Goal: Transaction & Acquisition: Purchase product/service

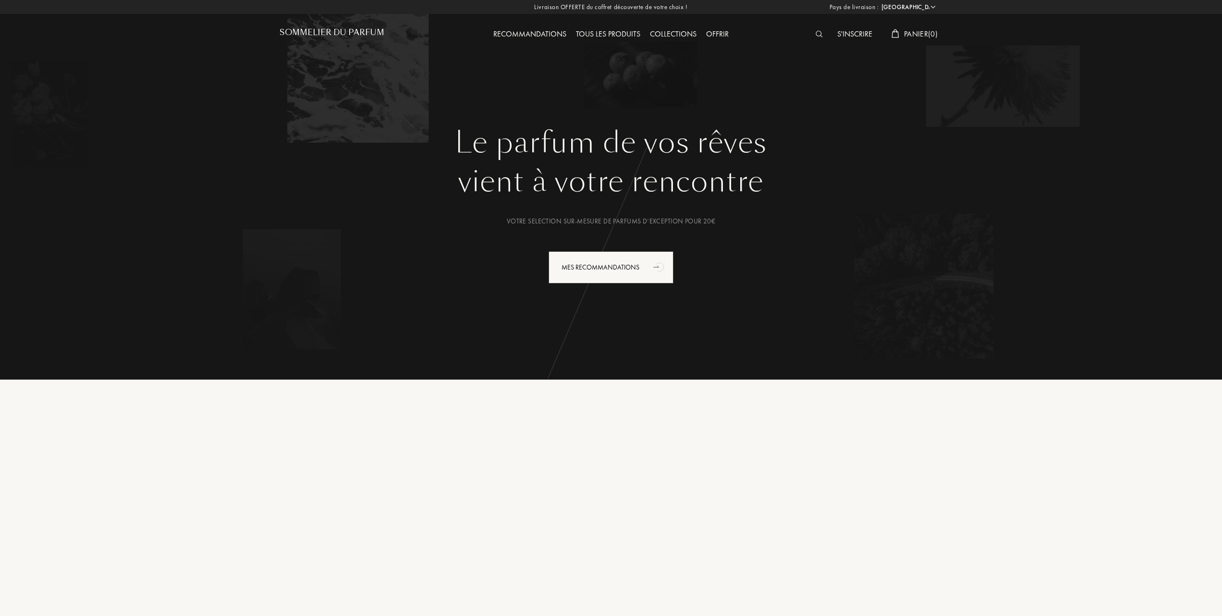
select select "FR"
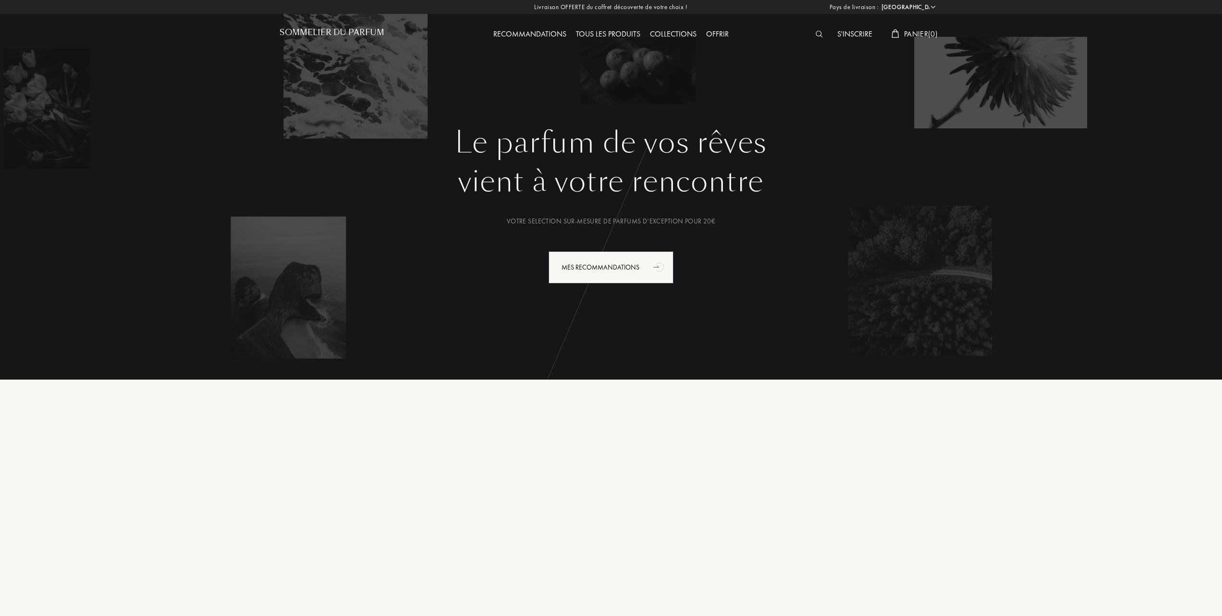
click at [612, 28] on div "Tous les produits" at bounding box center [608, 34] width 74 height 12
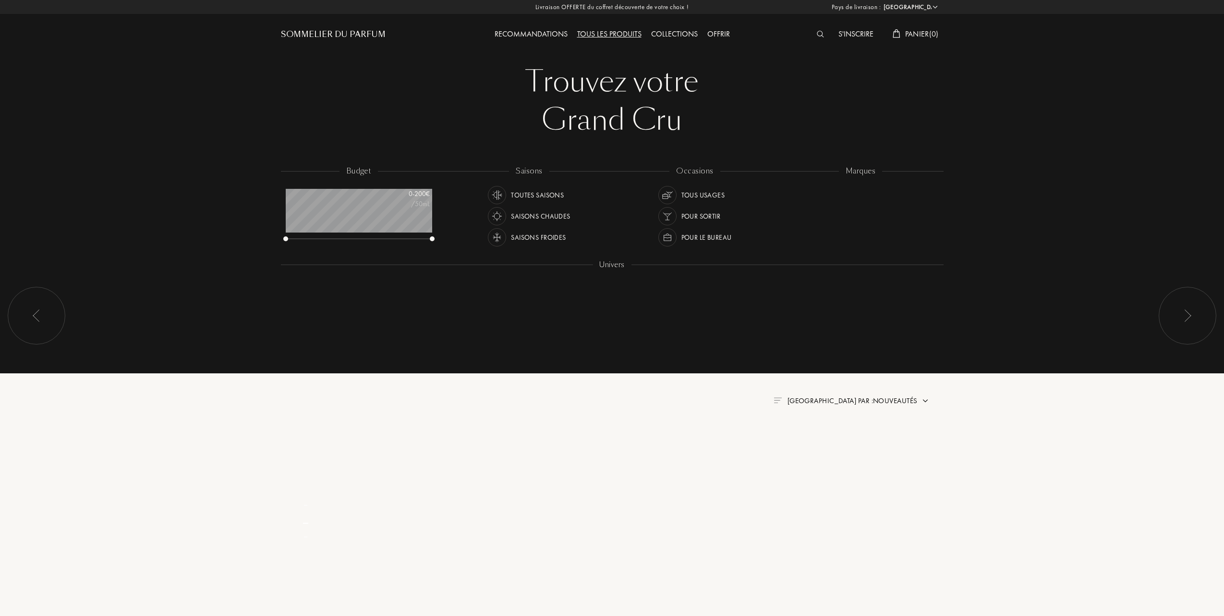
select select "FR"
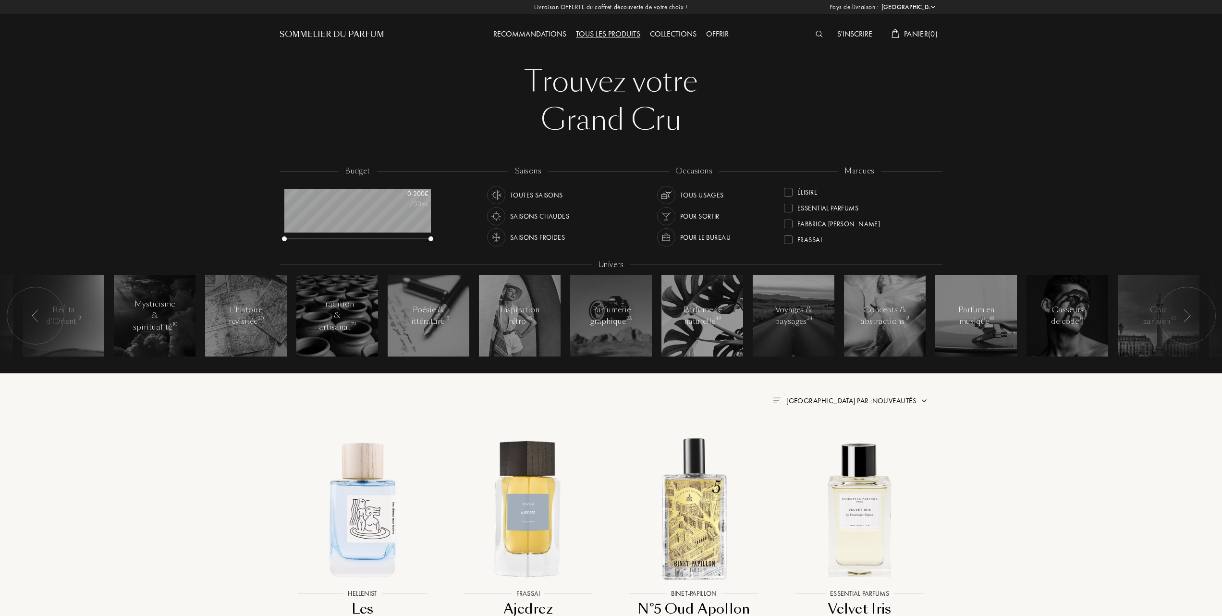
scroll to position [64, 0]
click at [787, 234] on div at bounding box center [788, 238] width 9 height 9
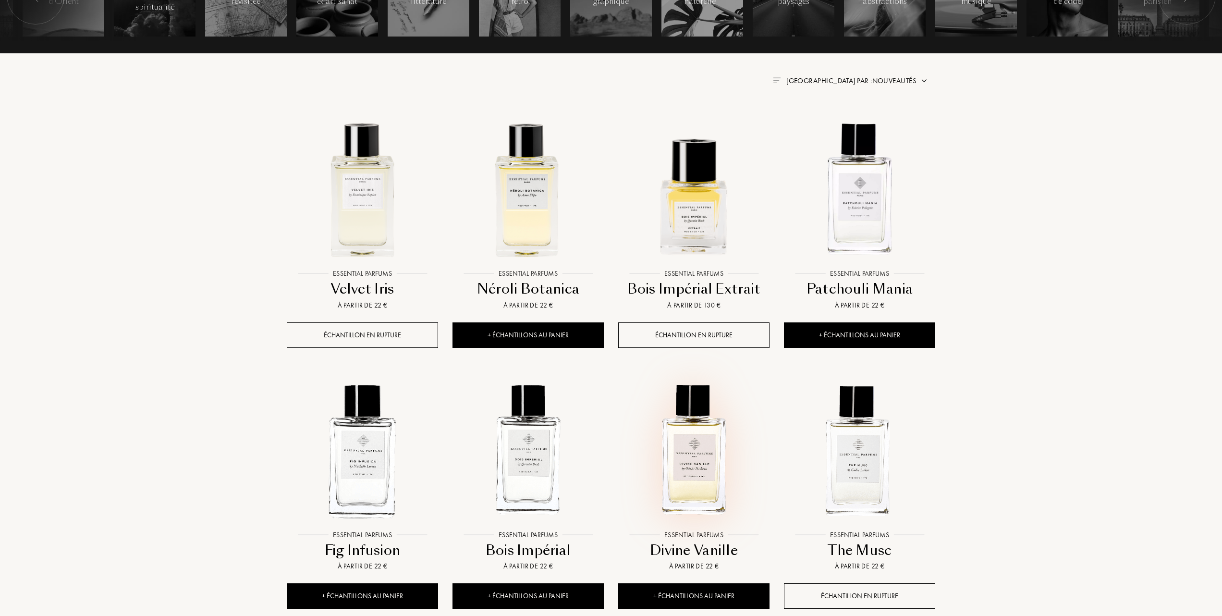
scroll to position [384, 0]
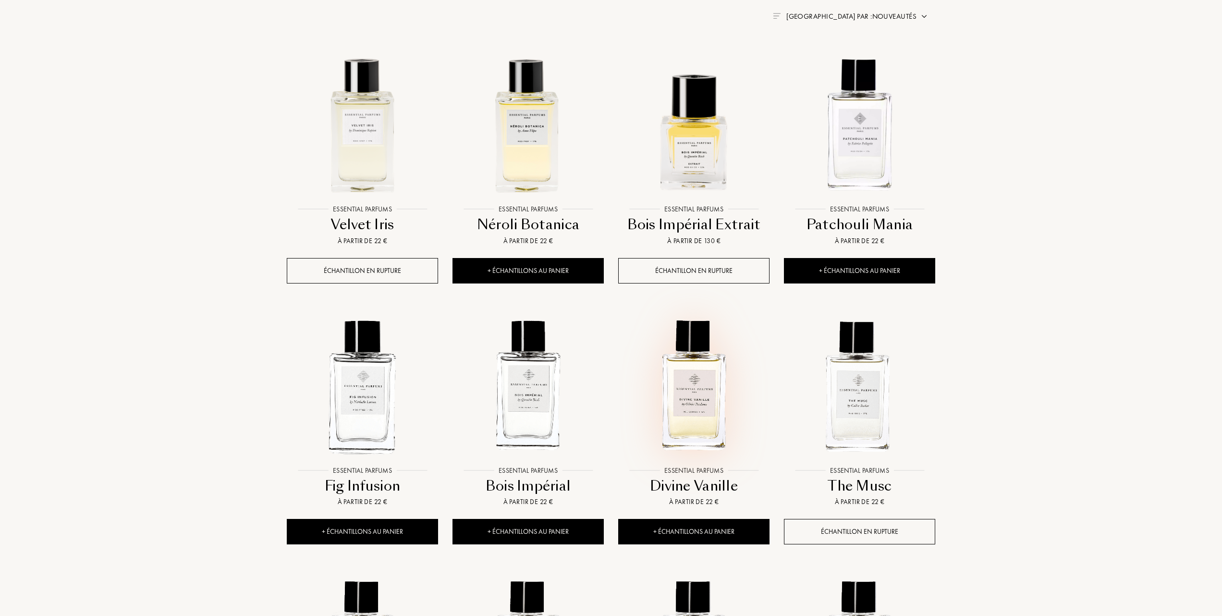
click at [675, 394] on img at bounding box center [693, 385] width 149 height 149
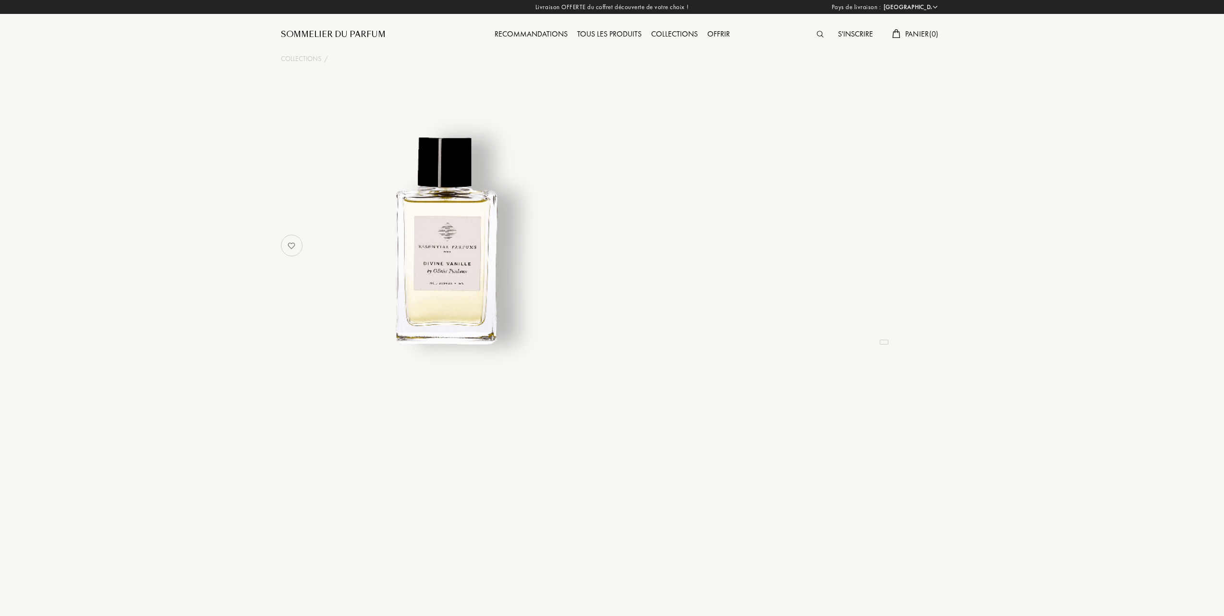
select select "FR"
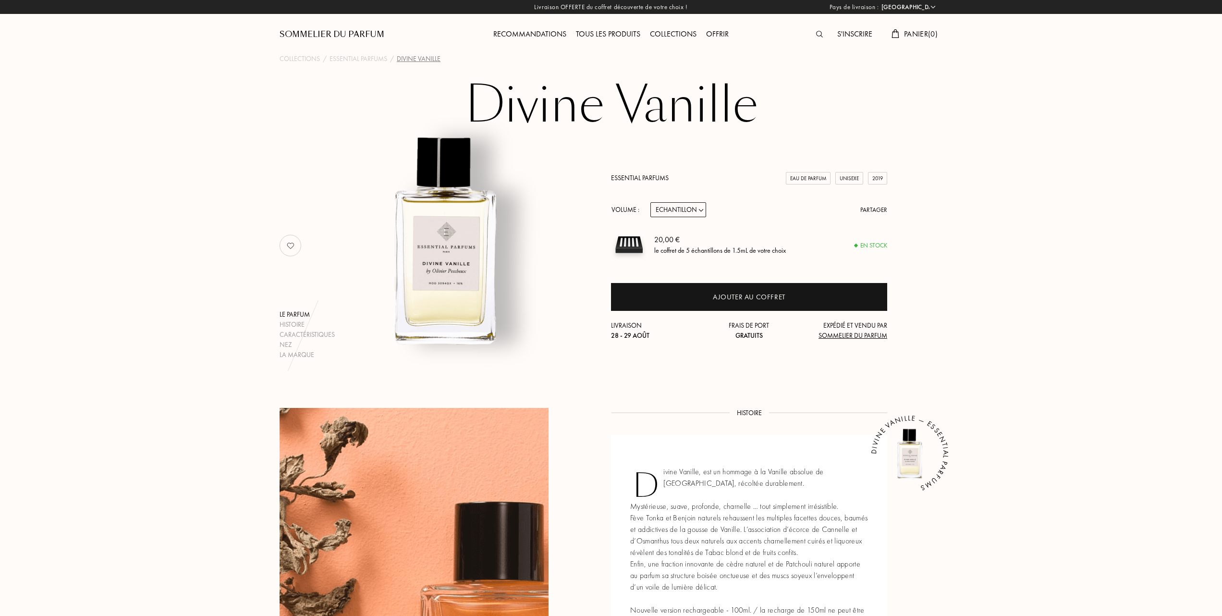
click at [699, 209] on select "Echantillon 10mL 100mL 150mL" at bounding box center [678, 209] width 56 height 15
select select "1"
click at [650, 202] on select "Echantillon 10mL 100mL 150mL" at bounding box center [678, 209] width 56 height 15
select select "1"
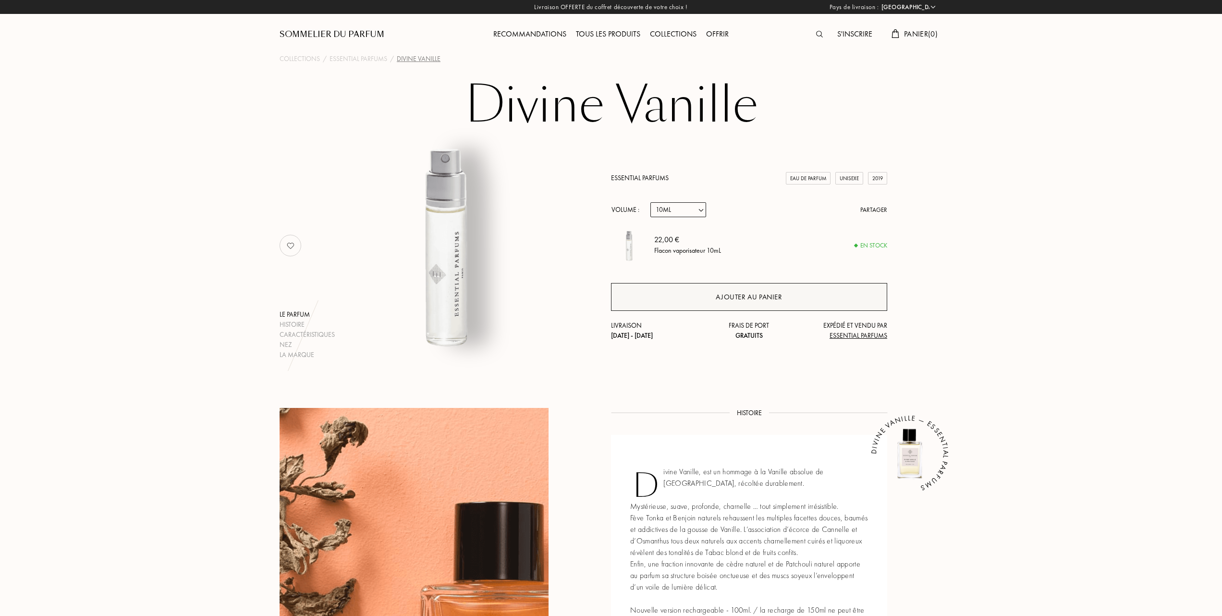
click at [749, 298] on div "Ajouter au panier" at bounding box center [748, 296] width 66 height 11
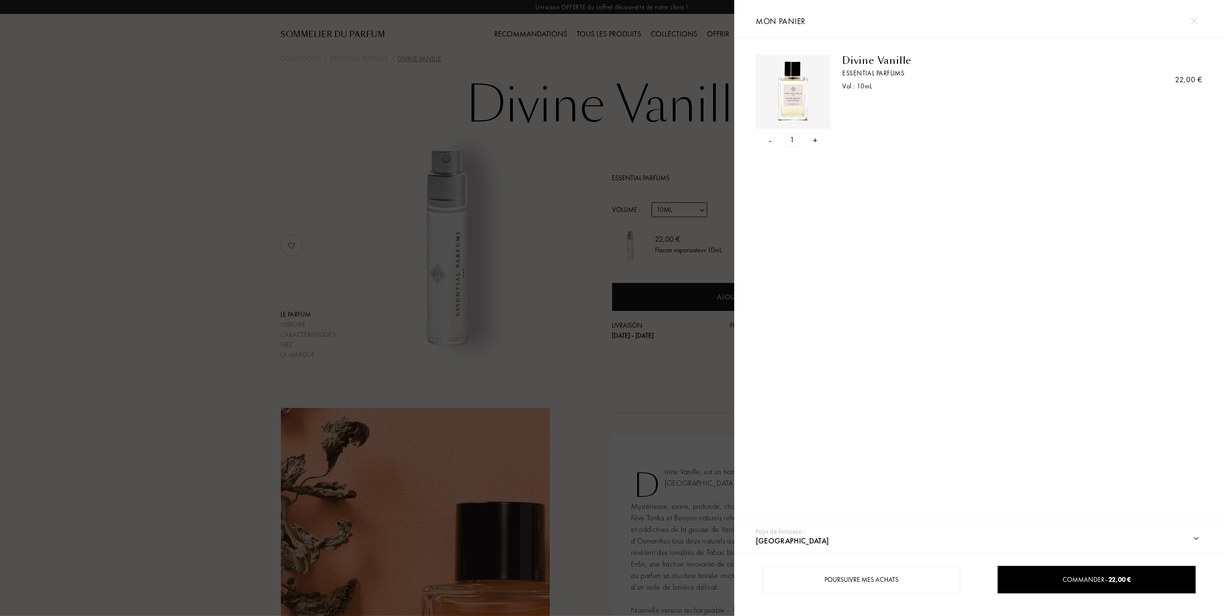
click at [531, 185] on div at bounding box center [367, 308] width 734 height 616
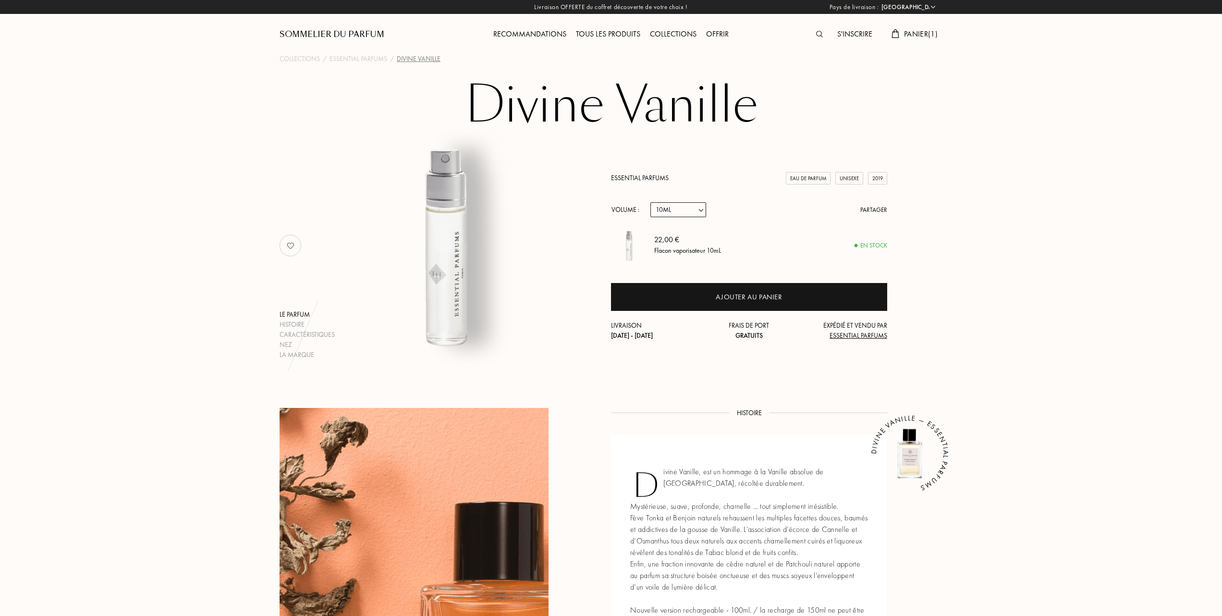
click at [625, 35] on div "Tous les produits" at bounding box center [608, 34] width 74 height 12
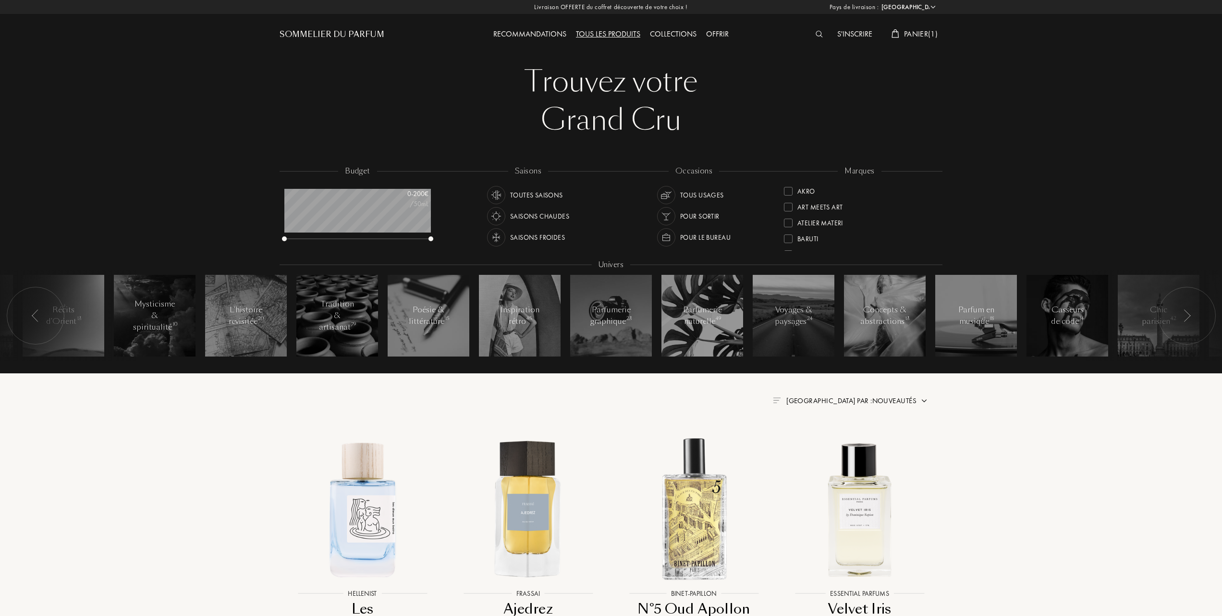
select select "FR"
click at [790, 202] on div at bounding box center [788, 206] width 9 height 9
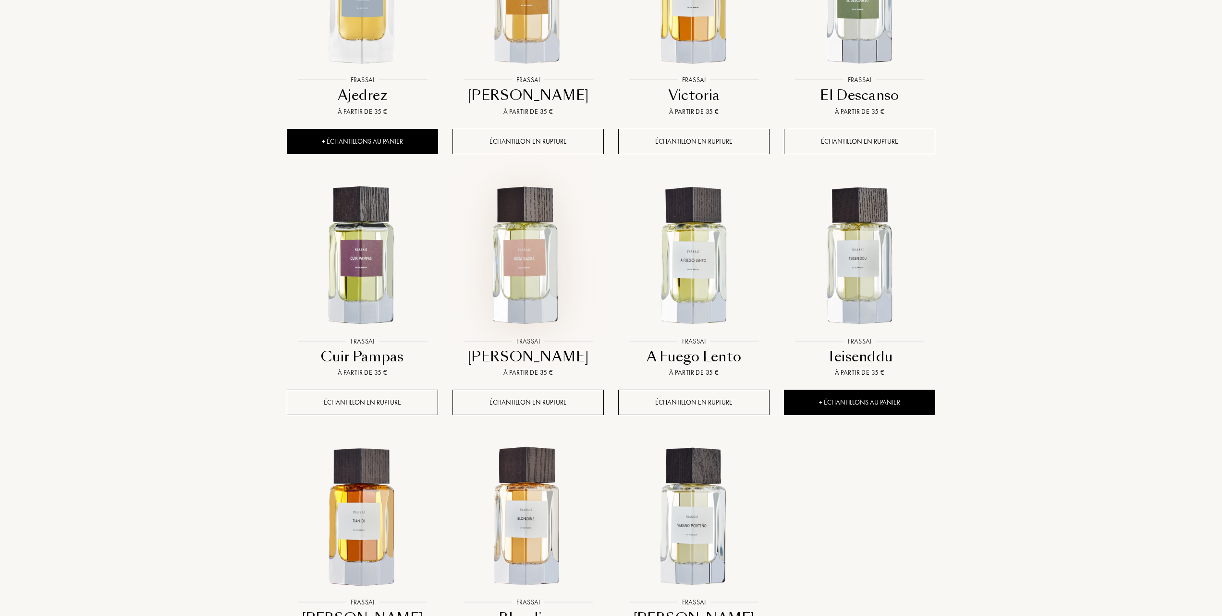
scroll to position [576, 0]
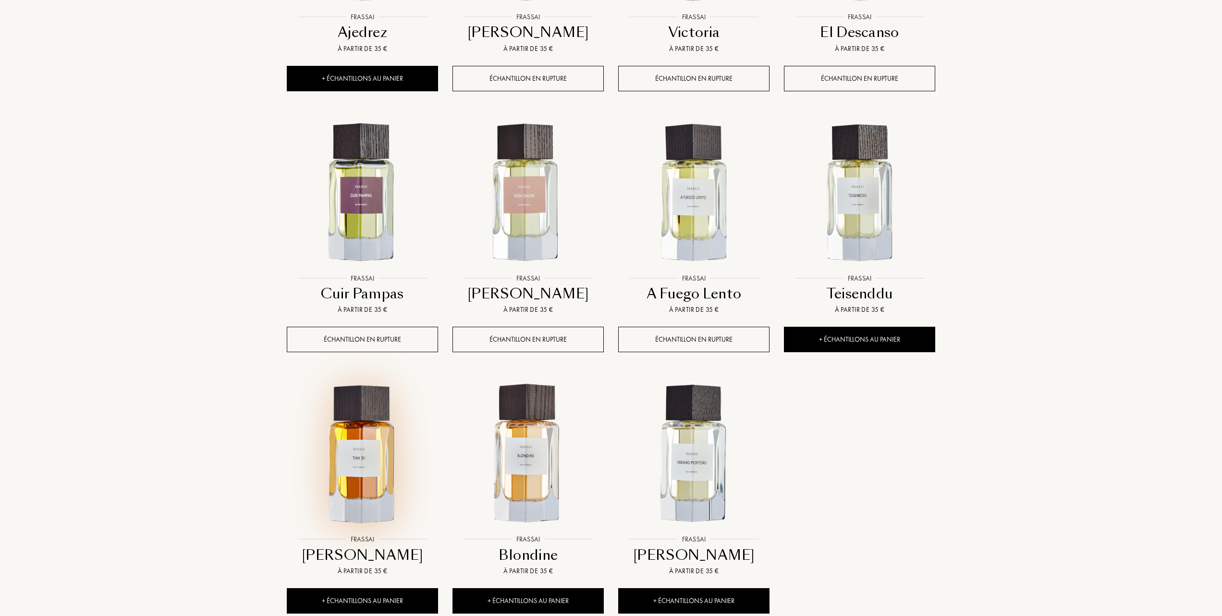
click at [355, 471] on img at bounding box center [362, 453] width 149 height 149
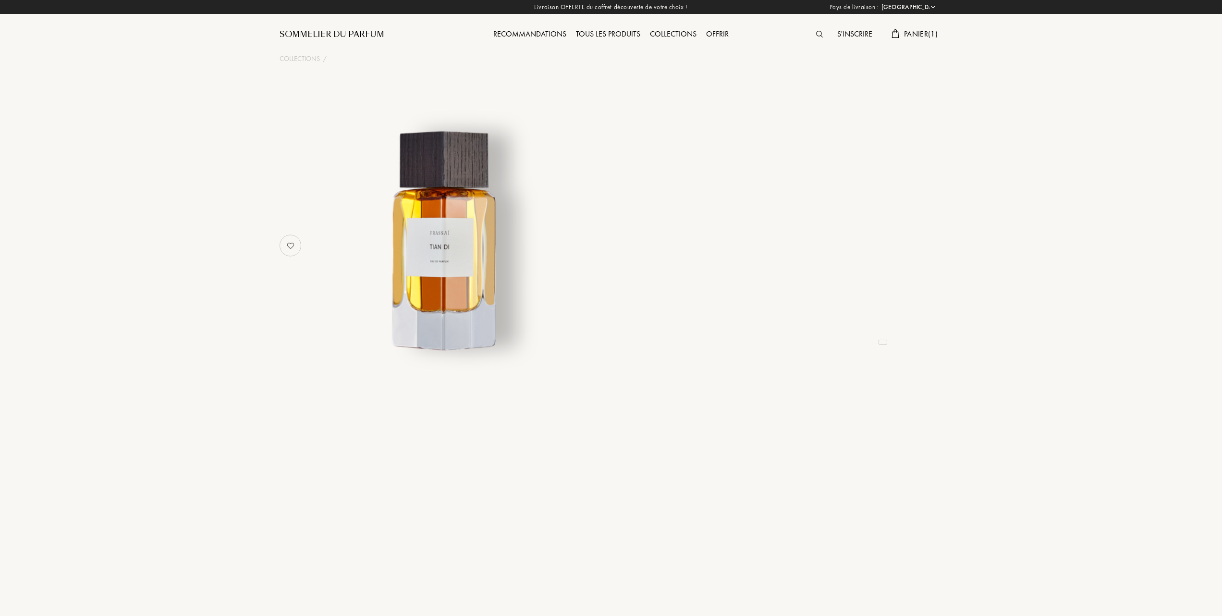
select select "FR"
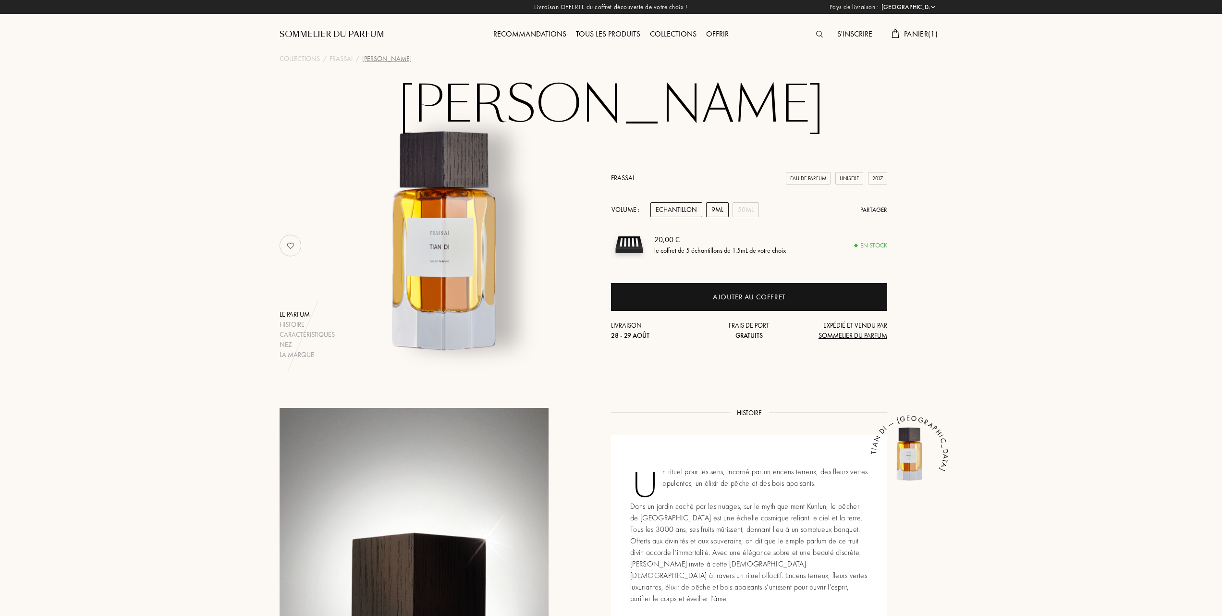
click at [720, 209] on div "9mL" at bounding box center [717, 209] width 23 height 15
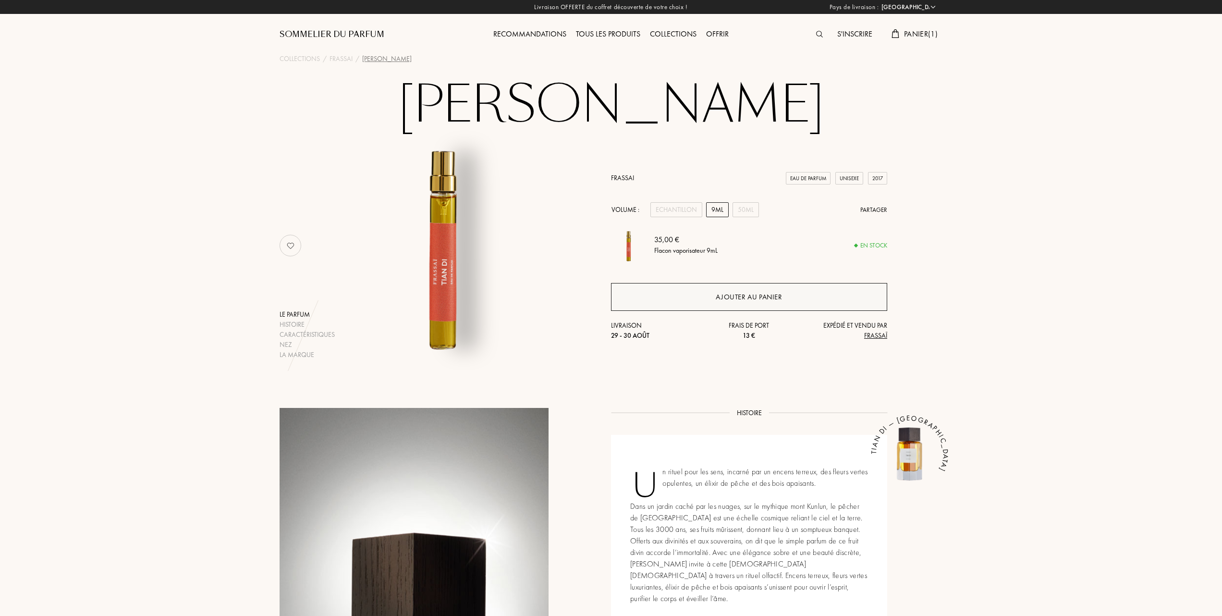
click at [722, 295] on div "Ajouter au panier" at bounding box center [748, 296] width 66 height 11
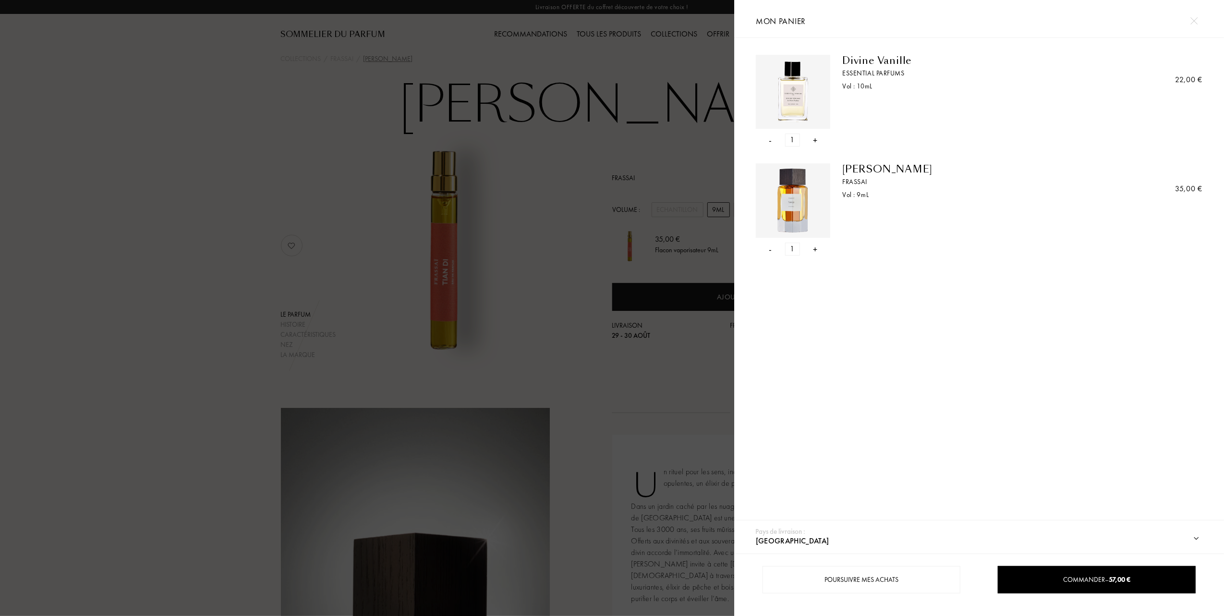
click at [771, 248] on div "-" at bounding box center [770, 248] width 3 height 13
click at [769, 142] on div "-" at bounding box center [770, 139] width 3 height 13
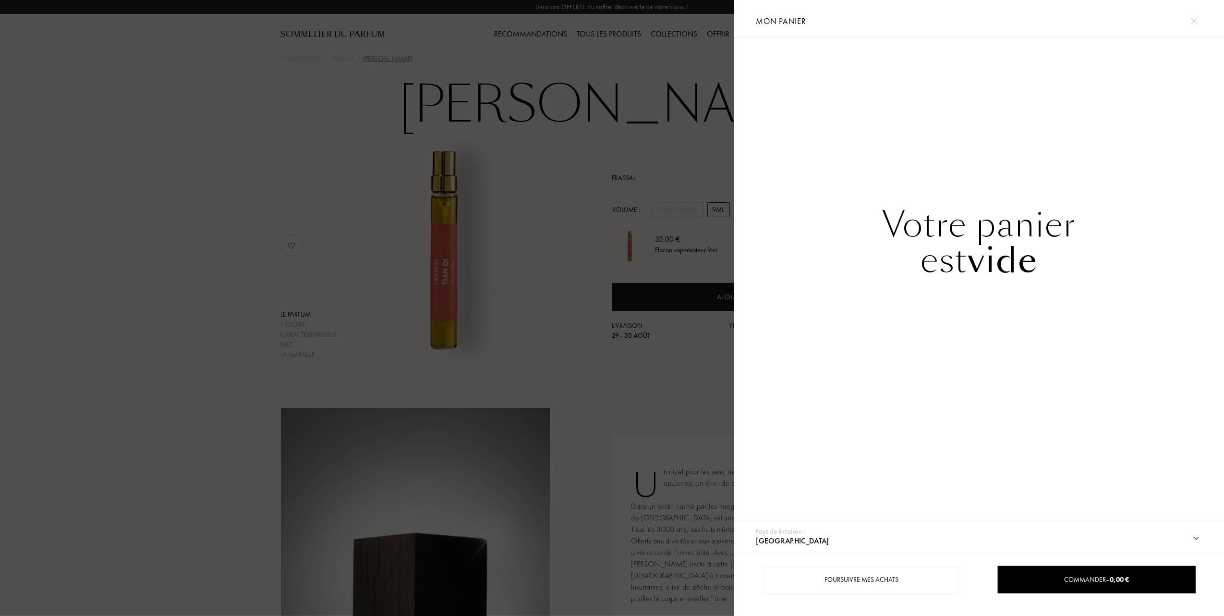
click at [201, 281] on div at bounding box center [367, 308] width 734 height 616
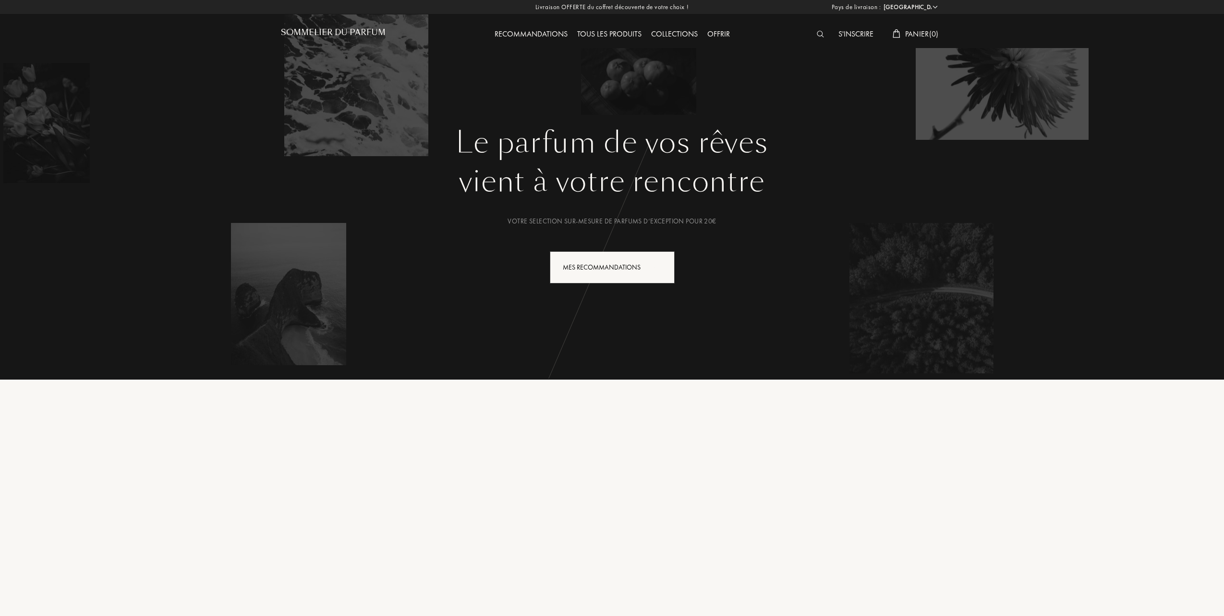
select select "FR"
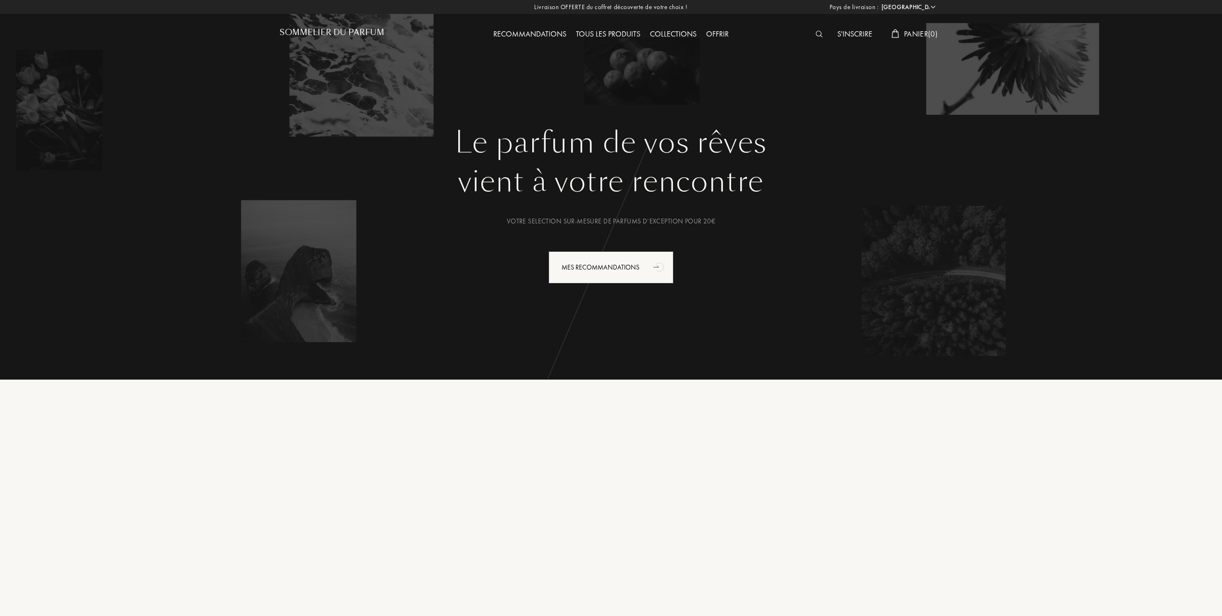
click at [909, 31] on span "Panier ( 0 )" at bounding box center [921, 34] width 34 height 10
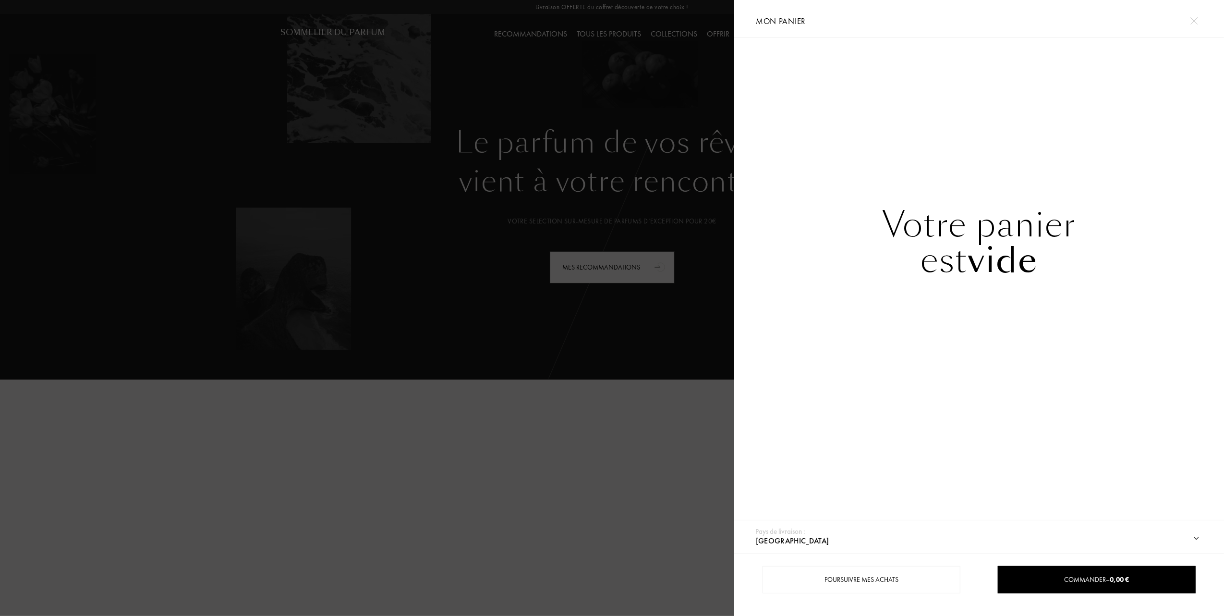
click at [609, 145] on div at bounding box center [367, 308] width 734 height 616
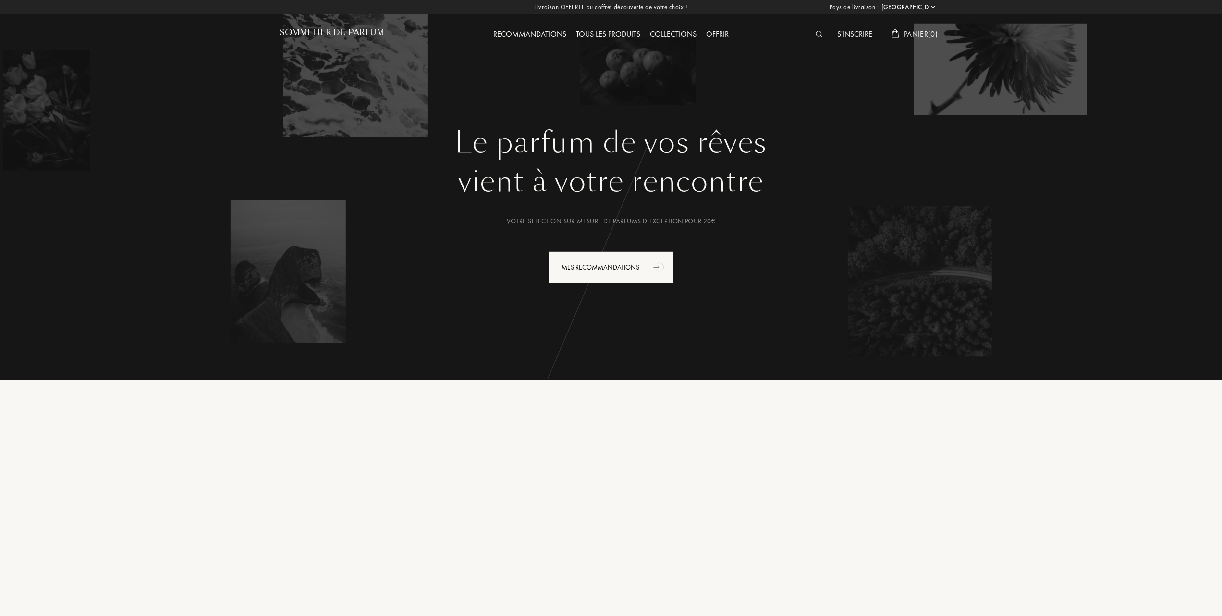
click at [609, 35] on div "Tous les produits" at bounding box center [608, 34] width 74 height 12
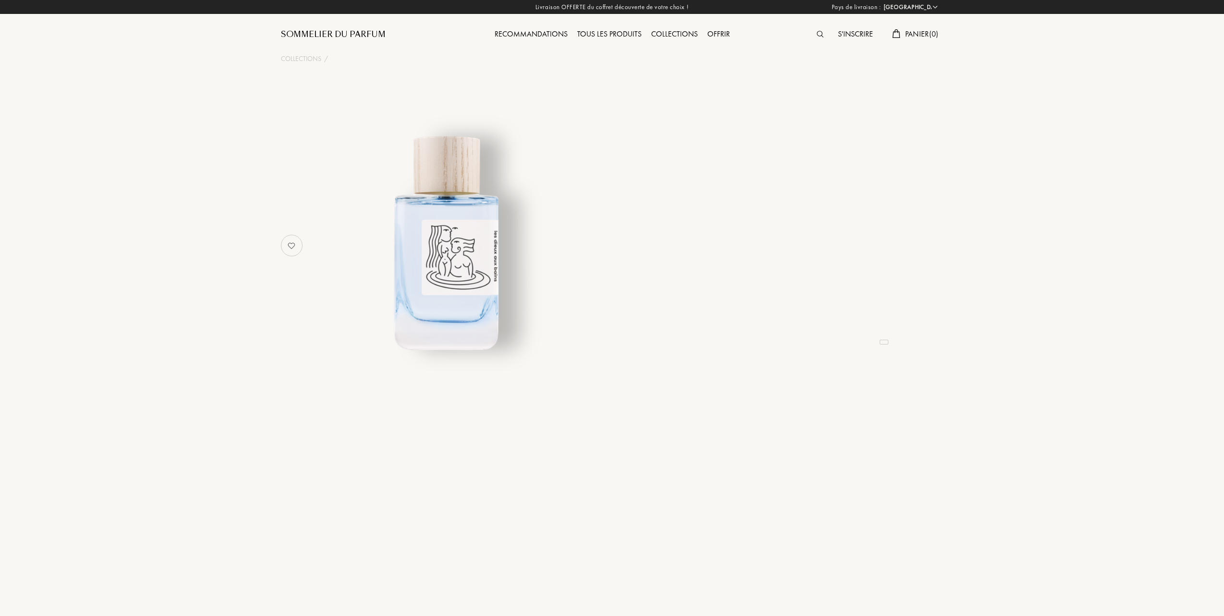
select select "FR"
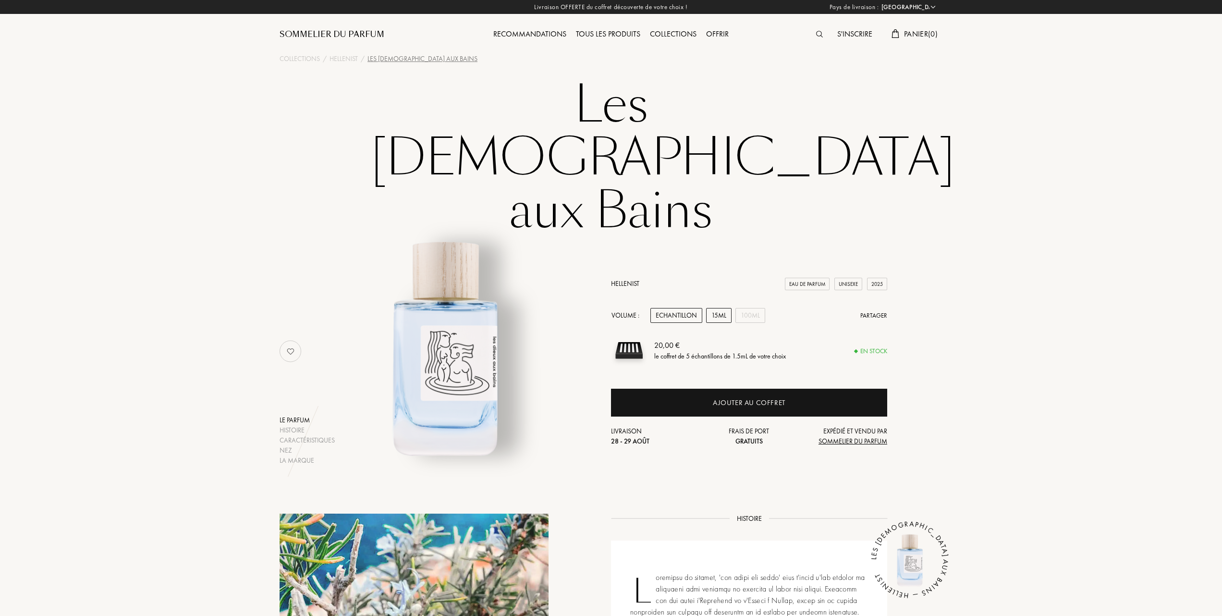
click at [718, 308] on div "15mL" at bounding box center [718, 315] width 25 height 15
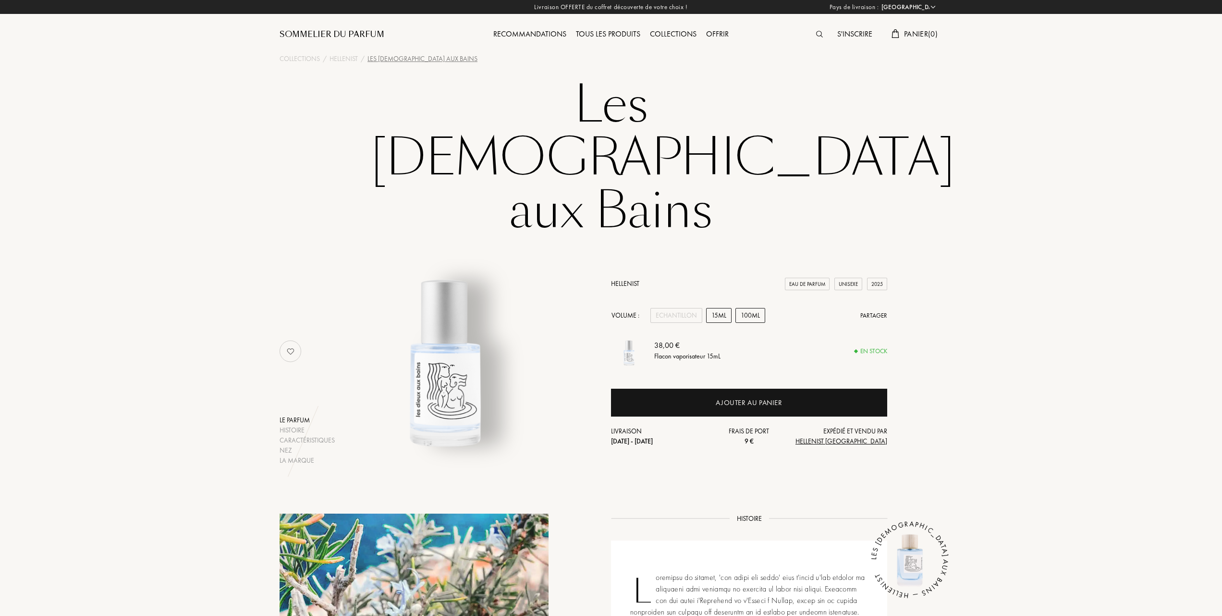
click at [753, 308] on div "100mL" at bounding box center [750, 315] width 30 height 15
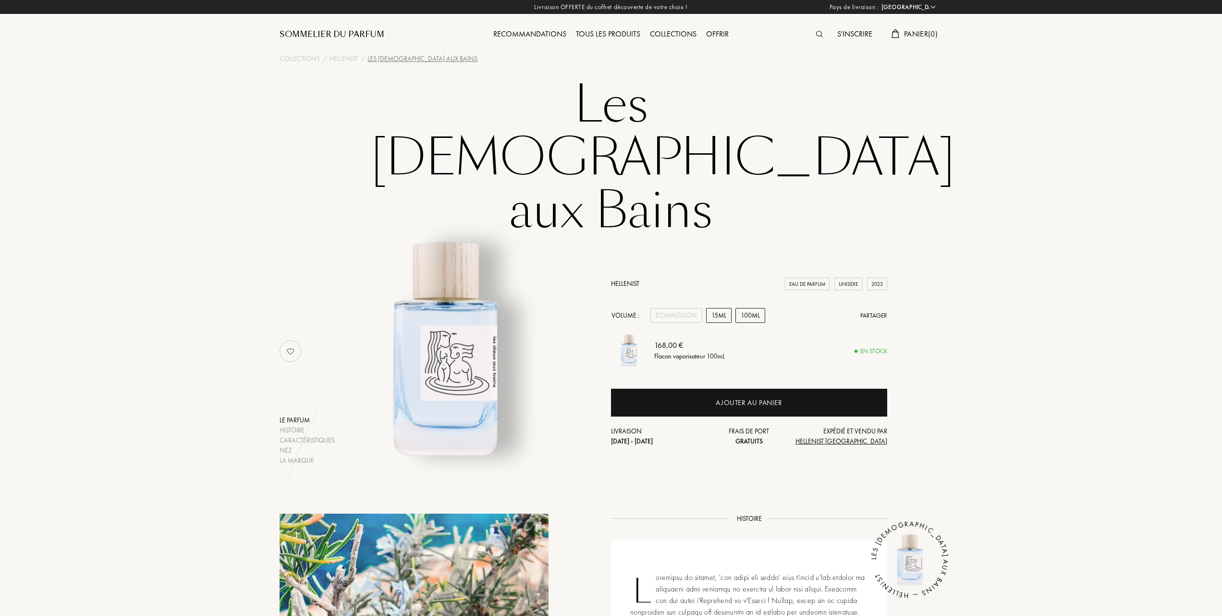
click at [723, 308] on div "15mL" at bounding box center [718, 315] width 25 height 15
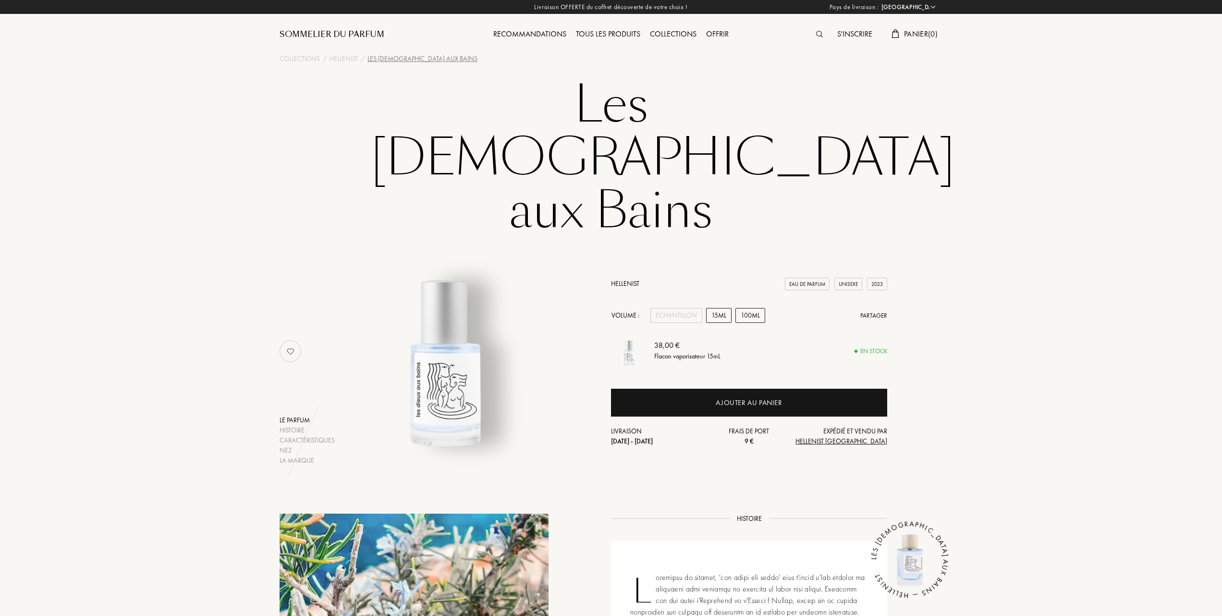
click at [749, 308] on div "100mL" at bounding box center [750, 315] width 30 height 15
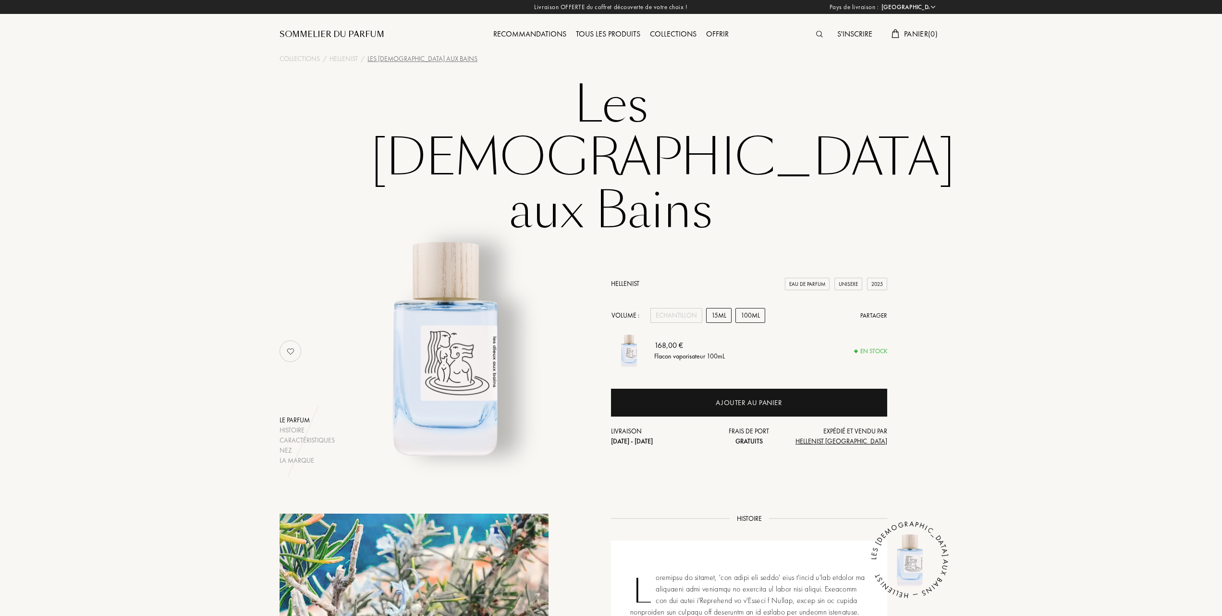
click at [721, 308] on div "15mL" at bounding box center [718, 315] width 25 height 15
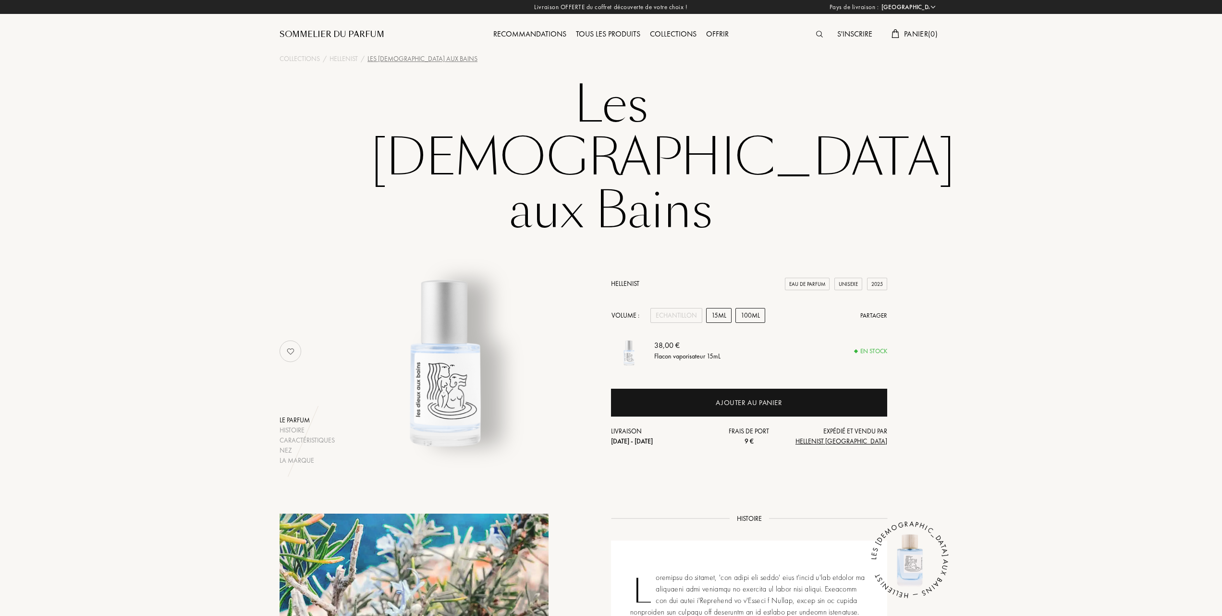
click at [752, 308] on div "100mL" at bounding box center [750, 315] width 30 height 15
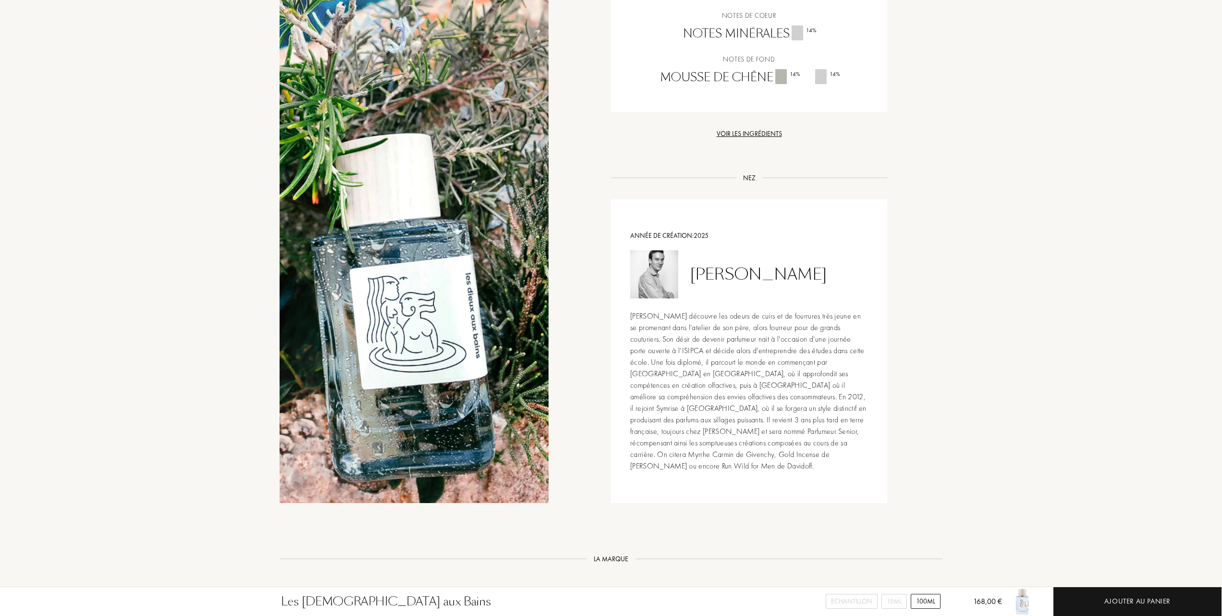
scroll to position [1088, 0]
